Goal: Transaction & Acquisition: Purchase product/service

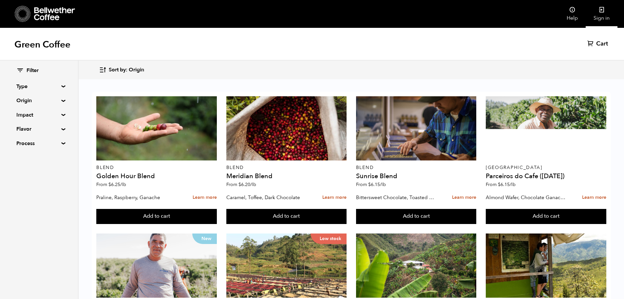
click at [606, 16] on link "Sign in" at bounding box center [602, 14] width 32 height 28
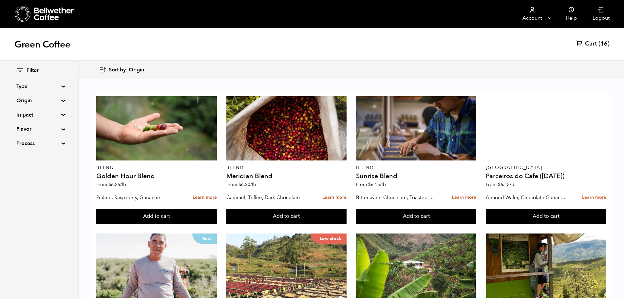
click at [594, 41] on span "Cart" at bounding box center [591, 44] width 12 height 8
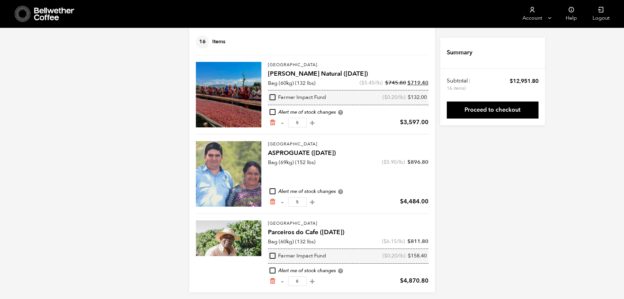
scroll to position [45, 0]
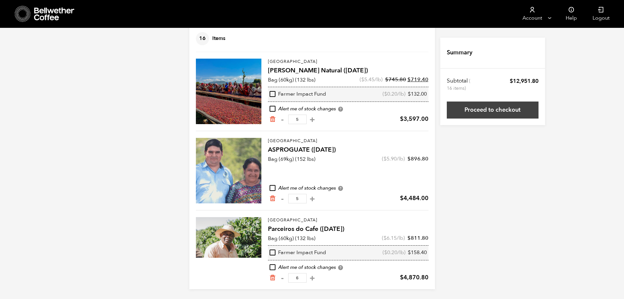
click at [476, 112] on link "Proceed to checkout" at bounding box center [493, 110] width 92 height 17
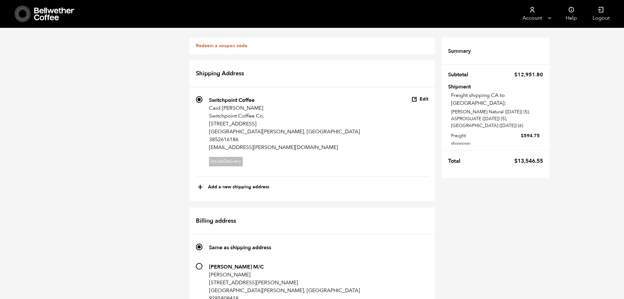
scroll to position [440, 0]
